Goal: Task Accomplishment & Management: Manage account settings

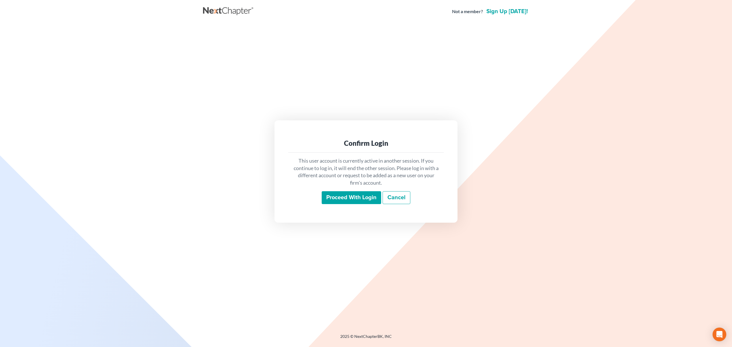
click at [330, 198] on input "Proceed with login" at bounding box center [351, 197] width 59 height 13
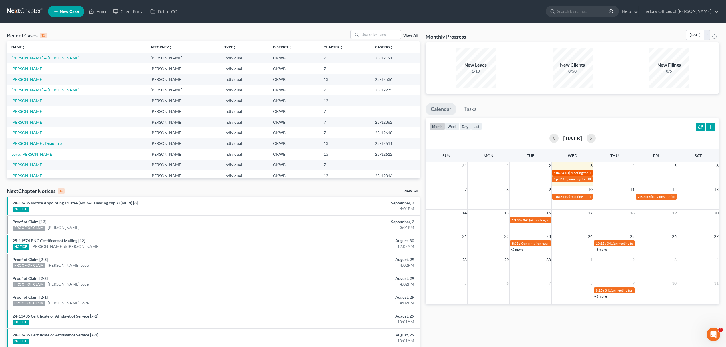
click at [575, 172] on span "341(a) meeting for [PERSON_NAME]" at bounding box center [588, 173] width 55 height 4
select select "Days"
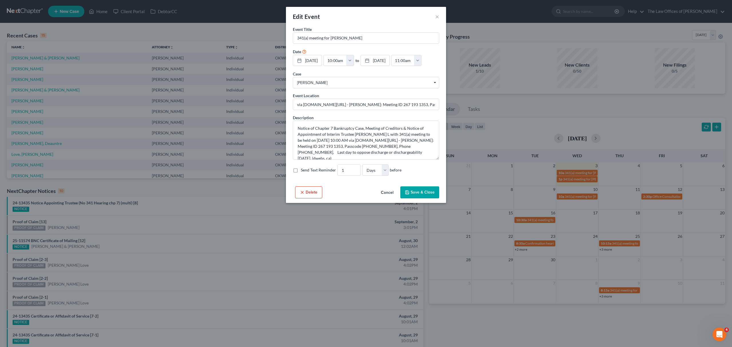
click at [410, 192] on icon "button" at bounding box center [407, 192] width 5 height 5
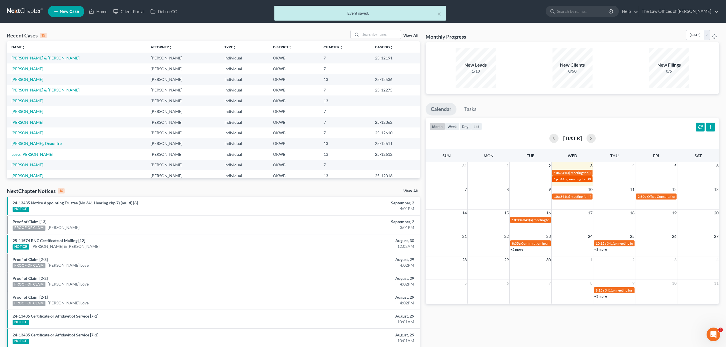
click at [572, 179] on span "341(a) meeting for [PERSON_NAME]" at bounding box center [586, 179] width 55 height 4
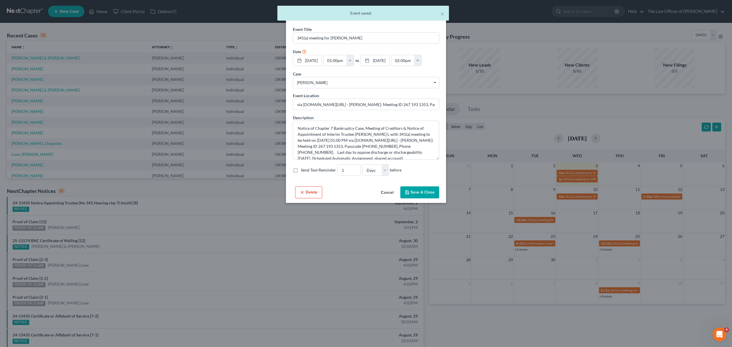
click at [407, 192] on icon "button" at bounding box center [407, 192] width 5 height 5
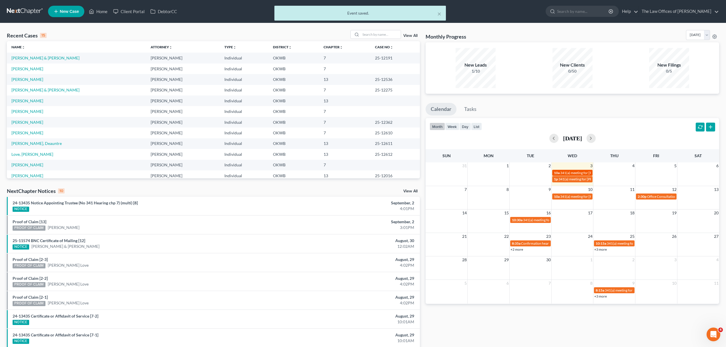
click at [561, 171] on span "341(a) meeting for [PERSON_NAME]" at bounding box center [588, 173] width 55 height 4
select select "Days"
